Goal: Navigation & Orientation: Understand site structure

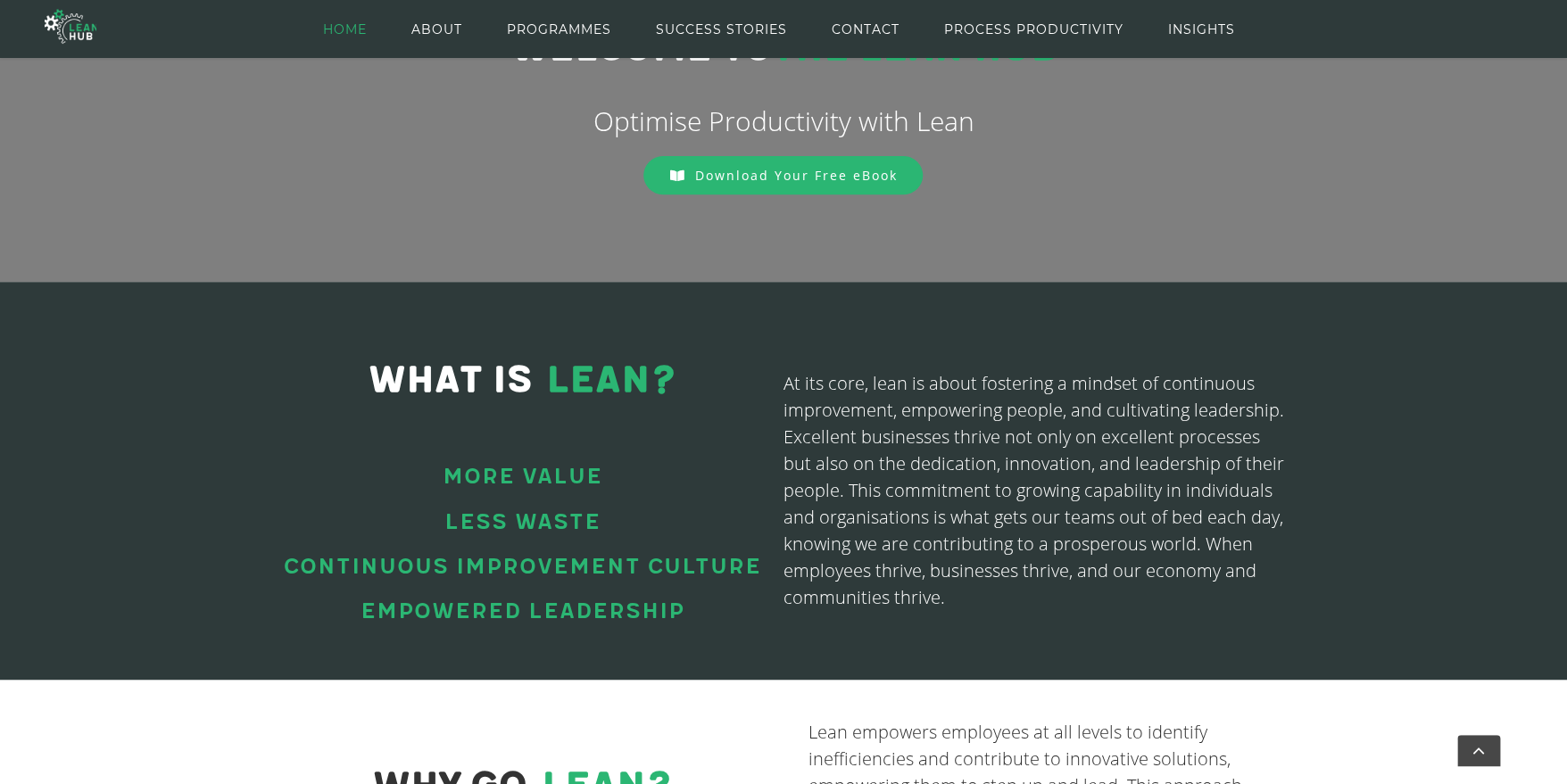
scroll to position [313, 0]
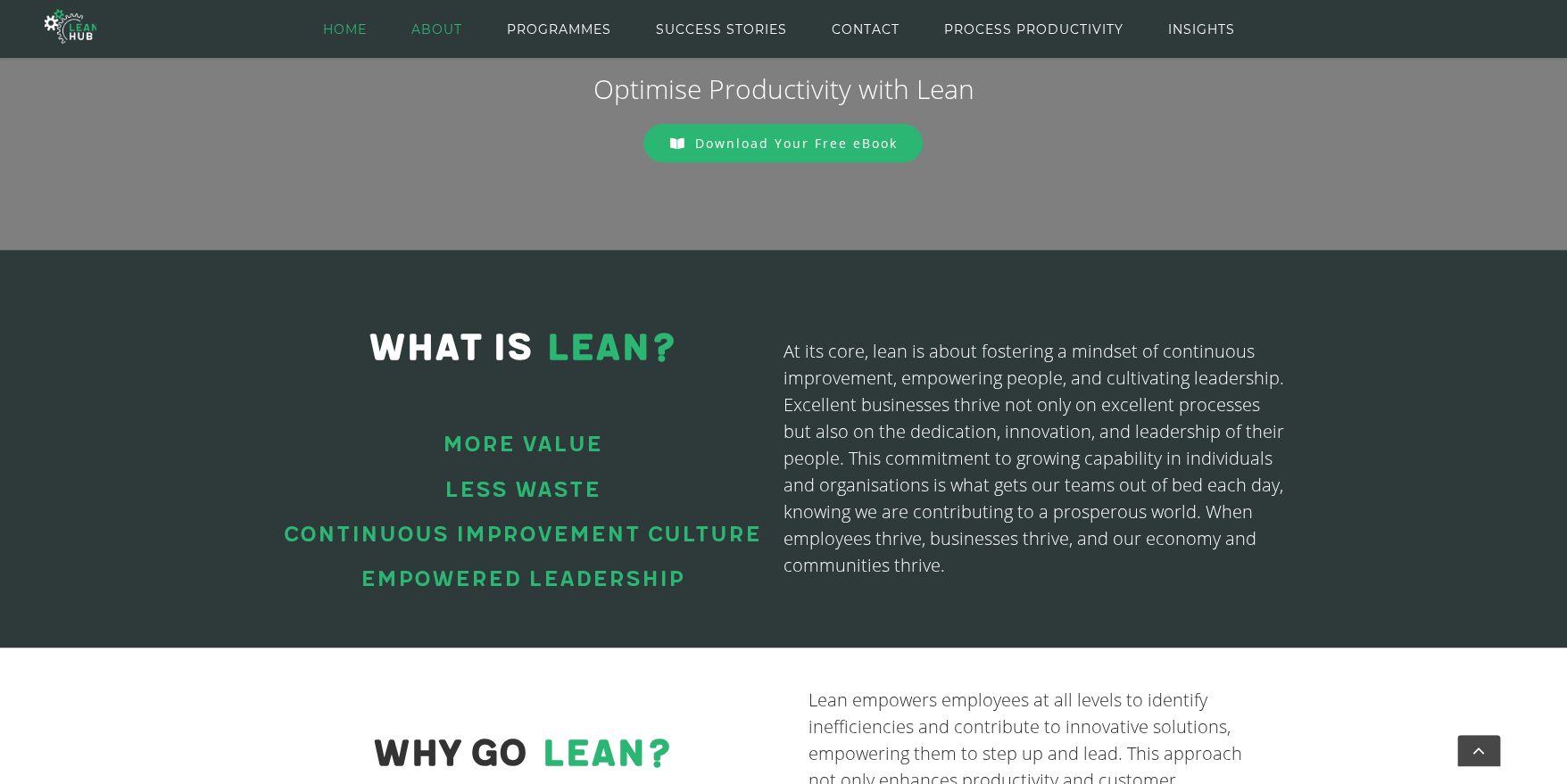
click at [422, 30] on span "ABOUT" at bounding box center [436, 29] width 50 height 81
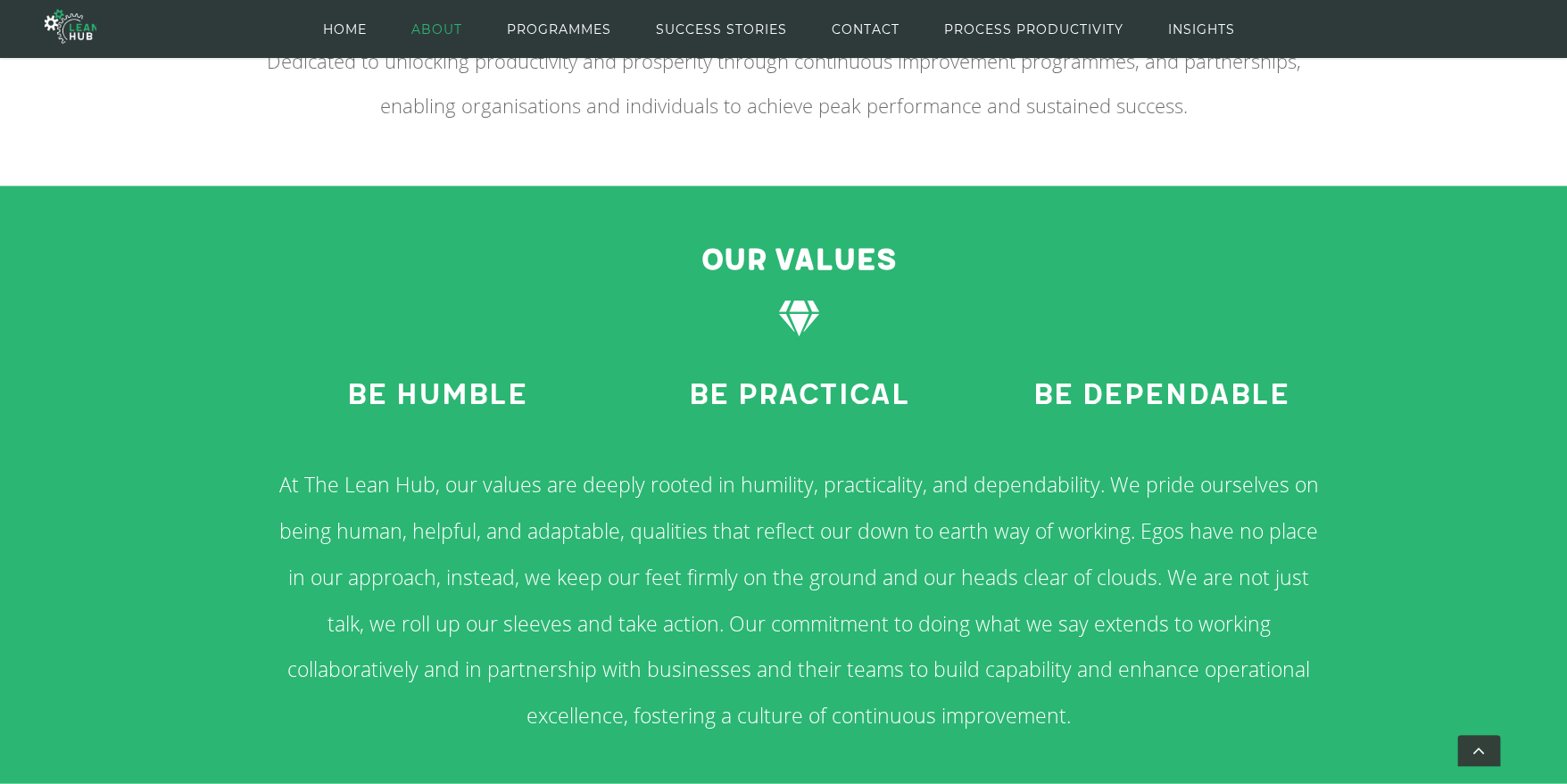
scroll to position [1308, 0]
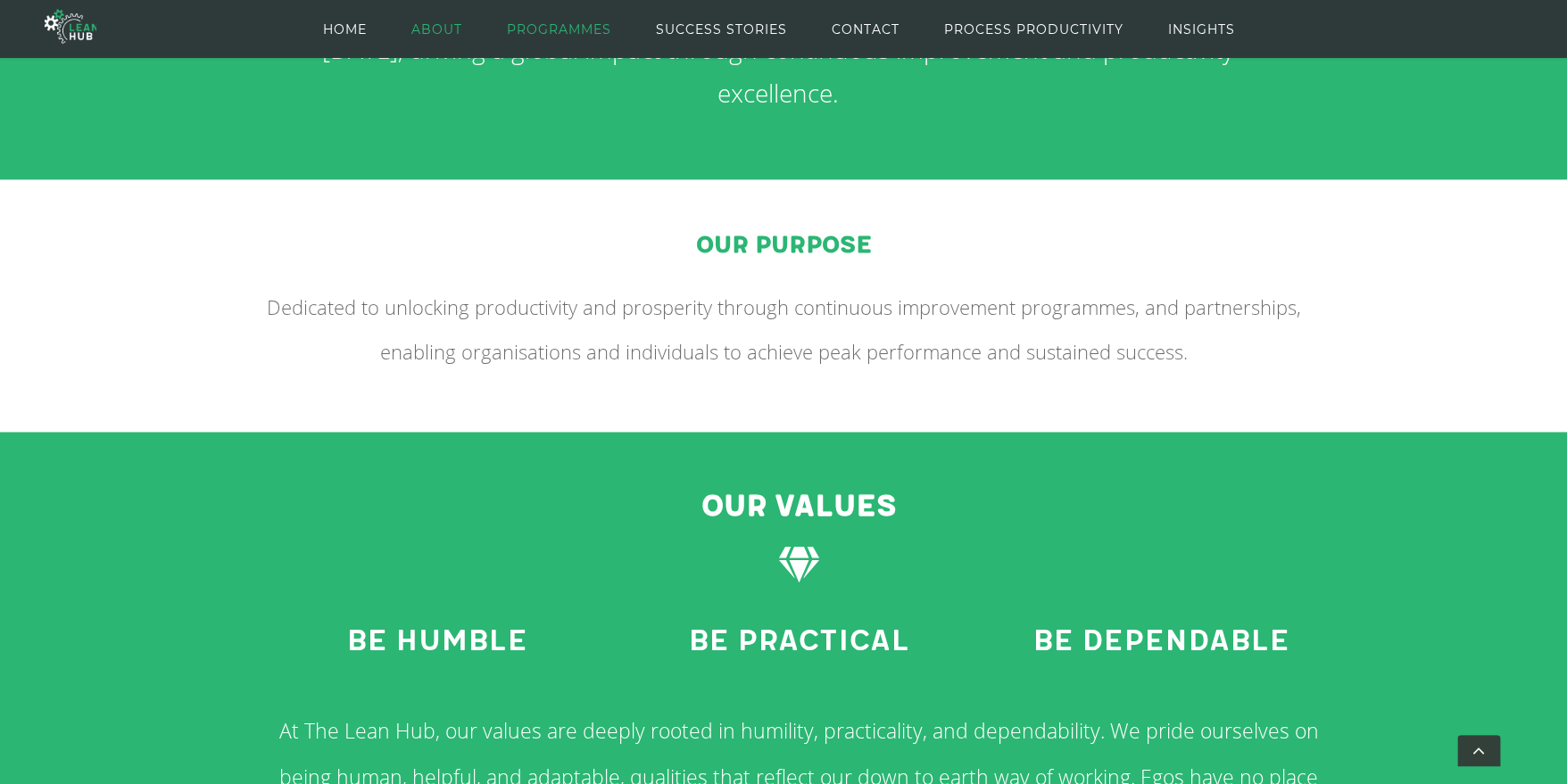
click at [529, 27] on span "PROGRAMMES" at bounding box center [559, 29] width 105 height 81
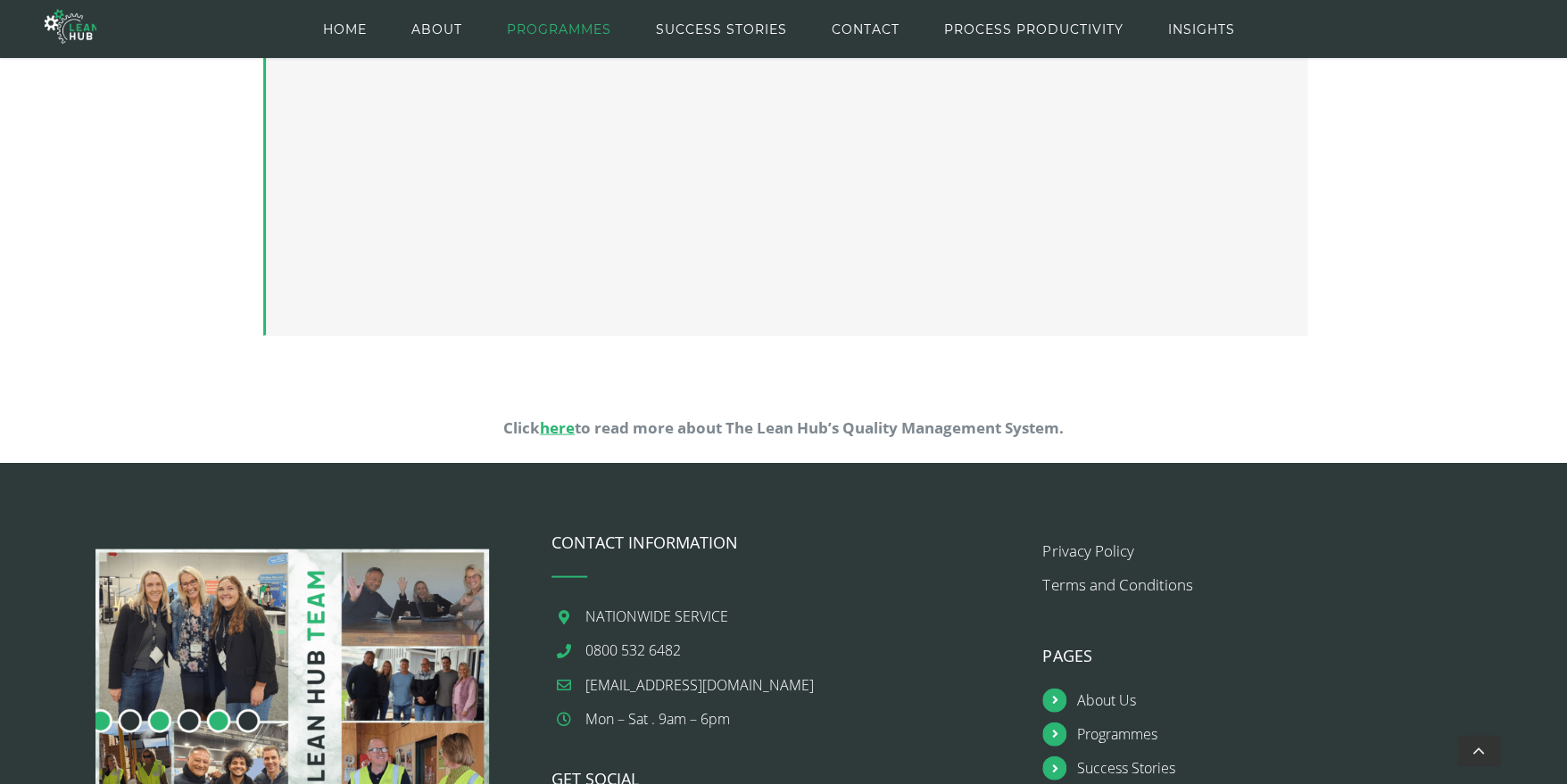
scroll to position [1249, 0]
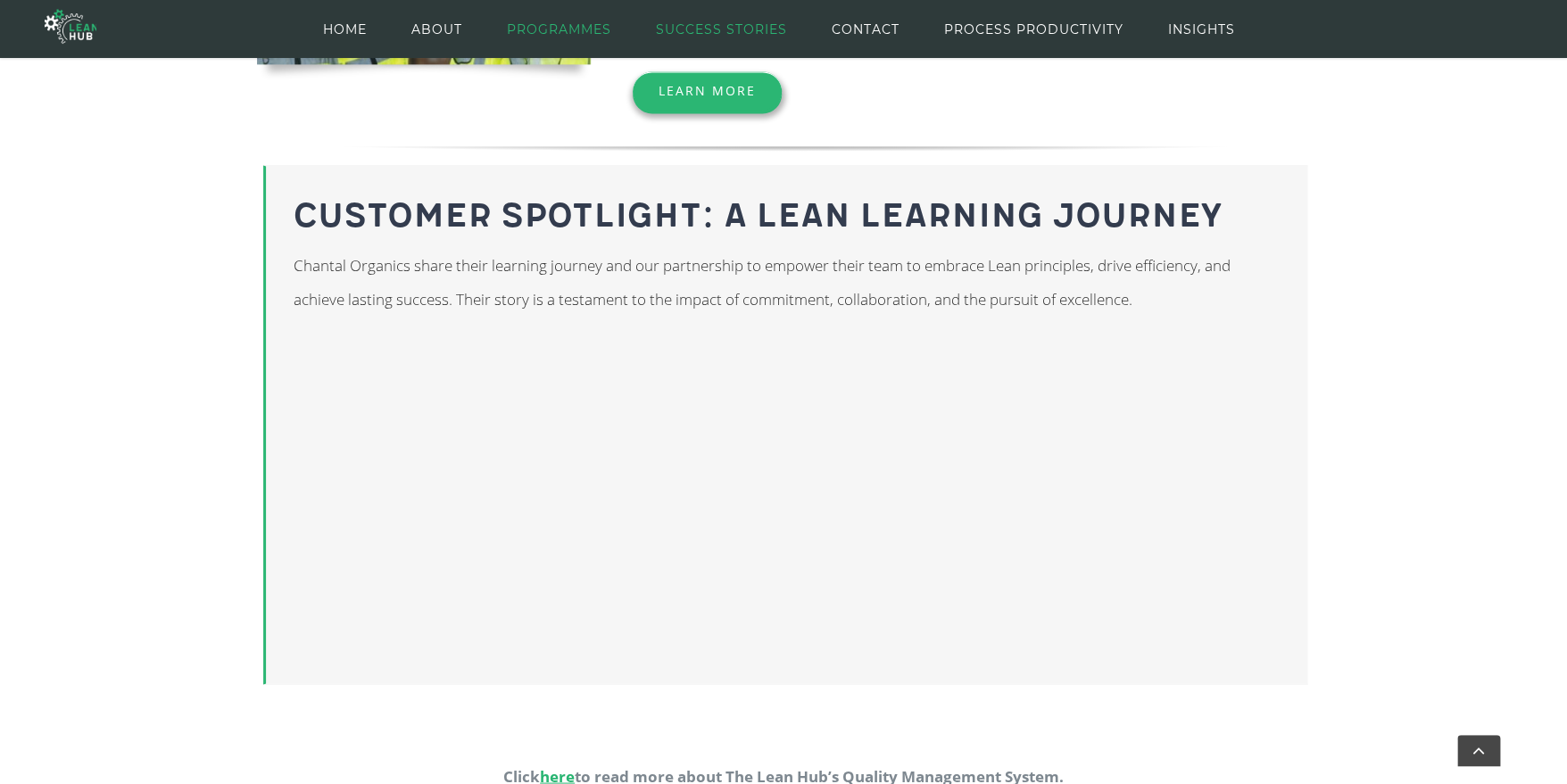
click at [715, 24] on span "SUCCESS STORIES" at bounding box center [720, 29] width 131 height 81
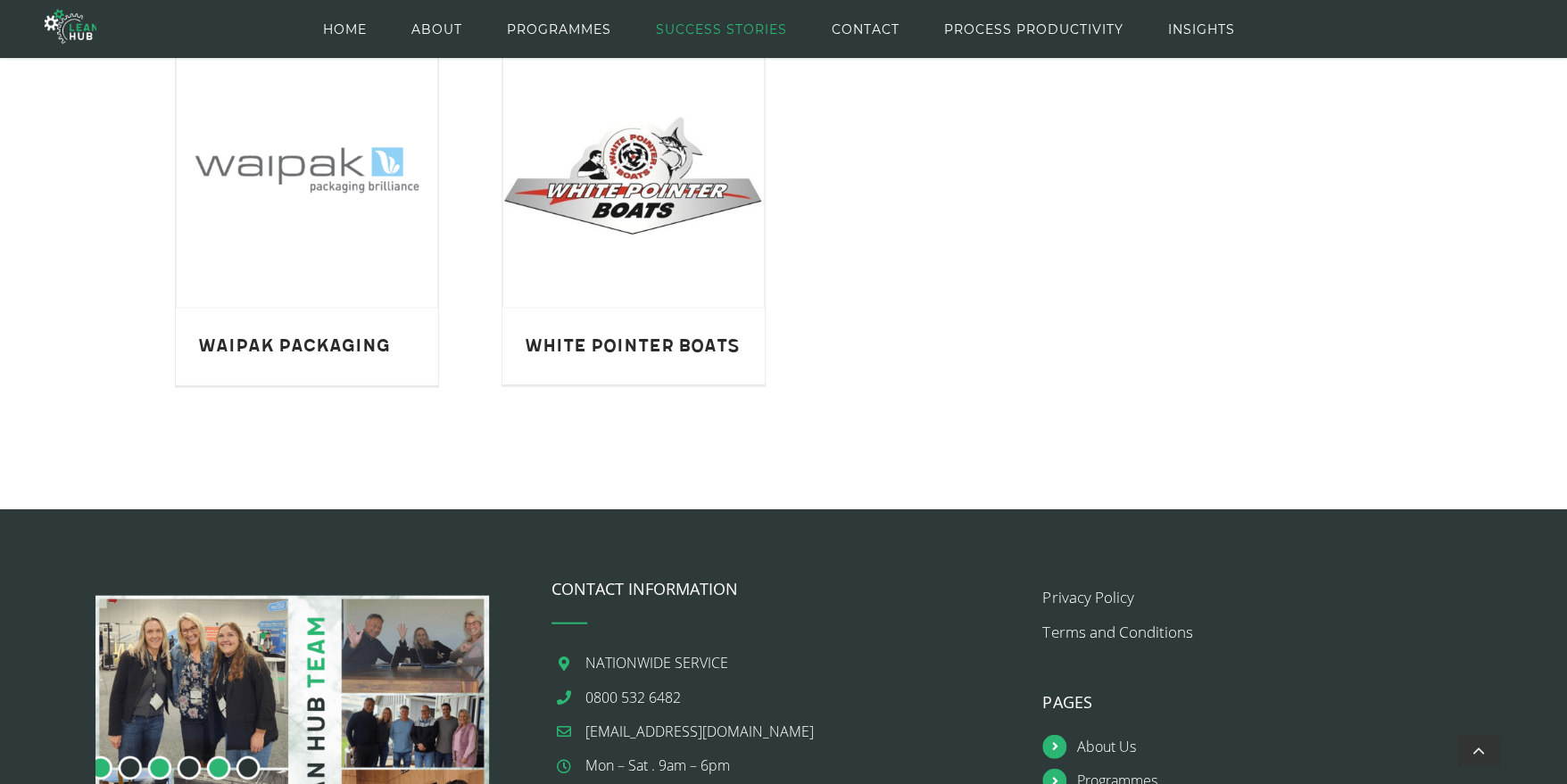
scroll to position [1873, 0]
